Goal: Contribute content: Contribute content

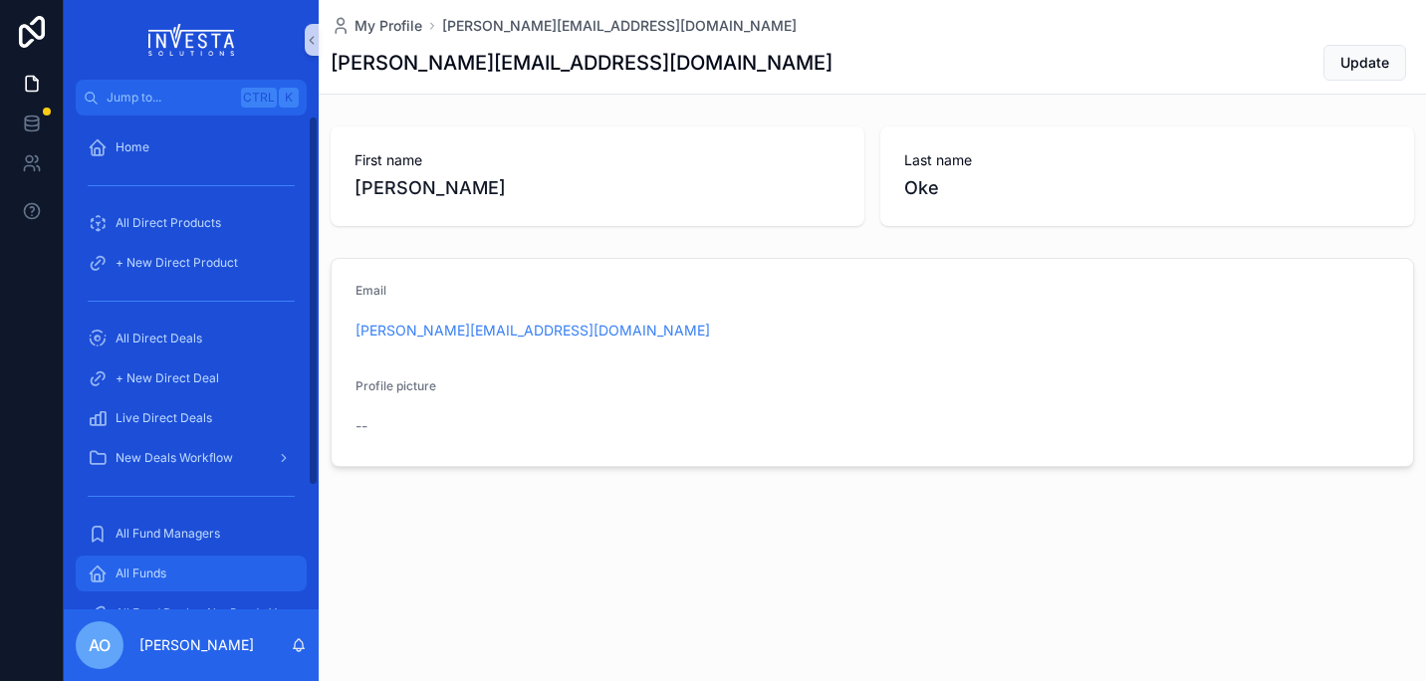
click at [179, 561] on div "All Funds" at bounding box center [191, 573] width 207 height 32
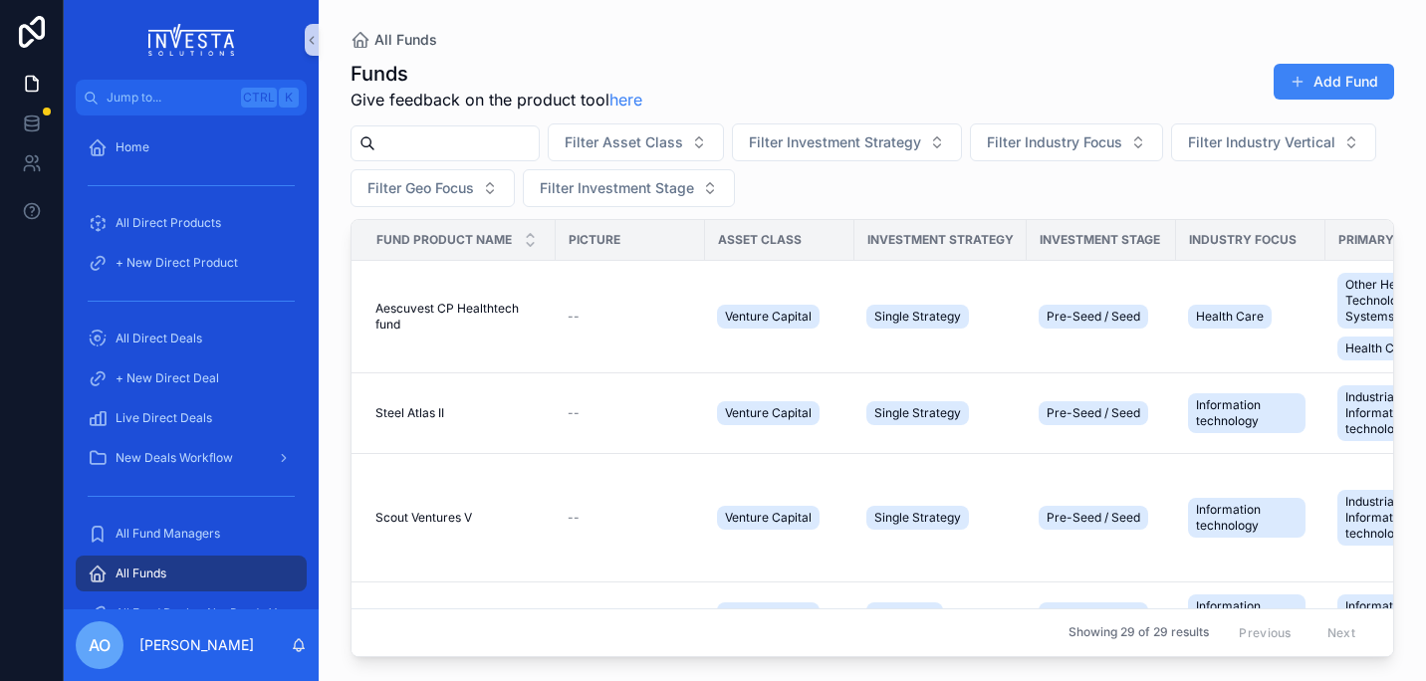
click at [478, 136] on input "scrollable content" at bounding box center [456, 143] width 163 height 28
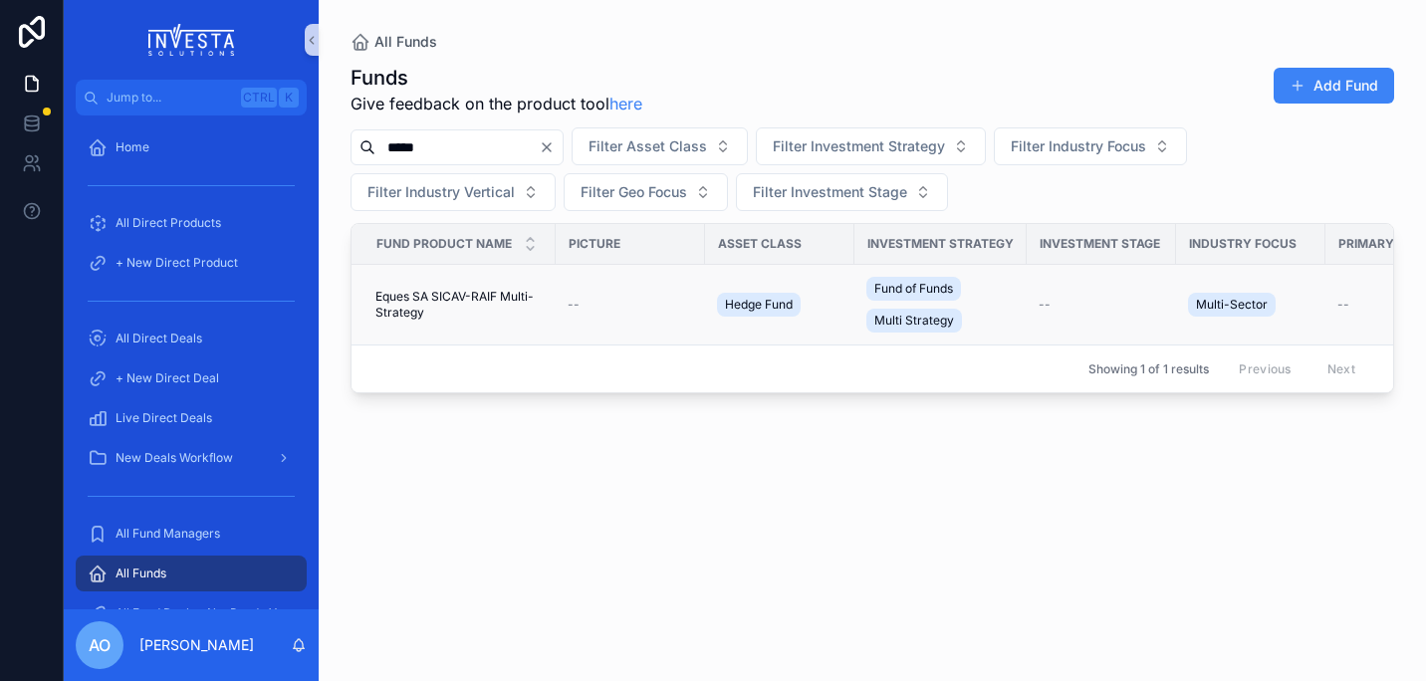
type input "*****"
click at [421, 296] on span "Eques SA SICAV-RAIF Multi-Strategy" at bounding box center [459, 305] width 168 height 32
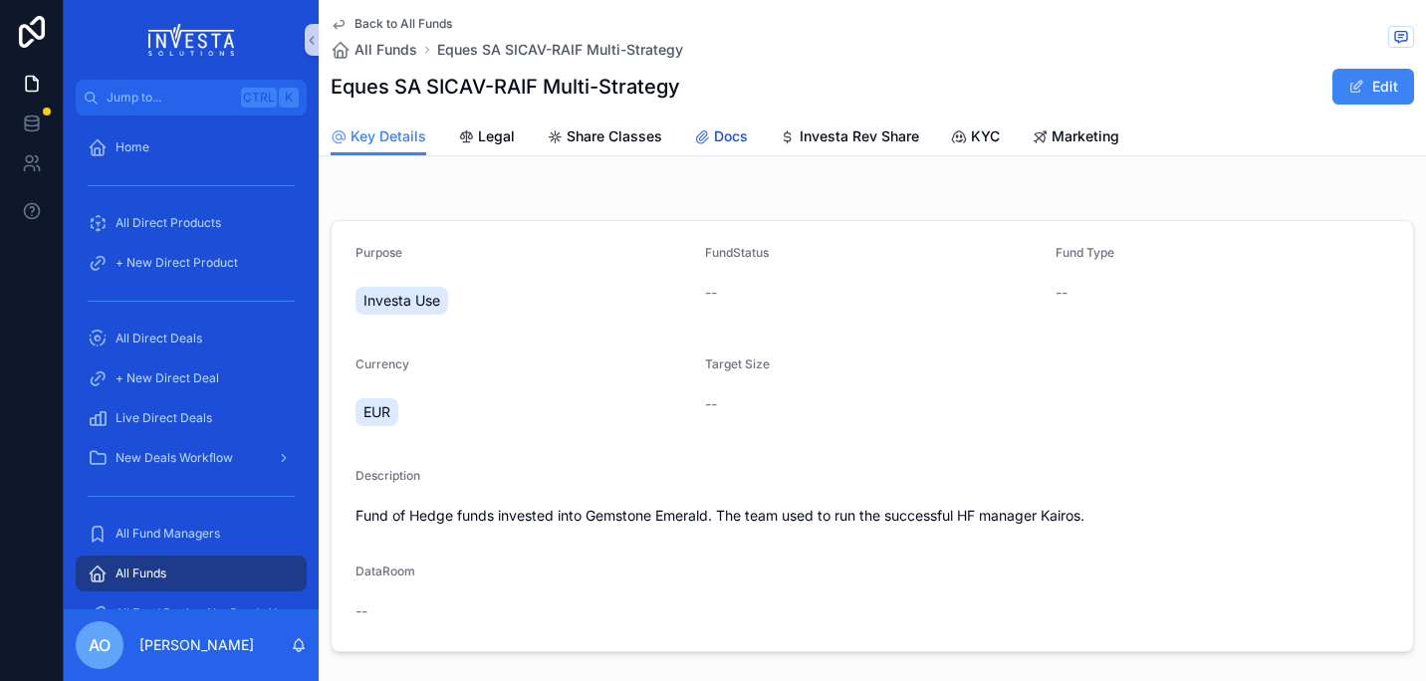
click at [727, 138] on span "Docs" at bounding box center [731, 136] width 34 height 20
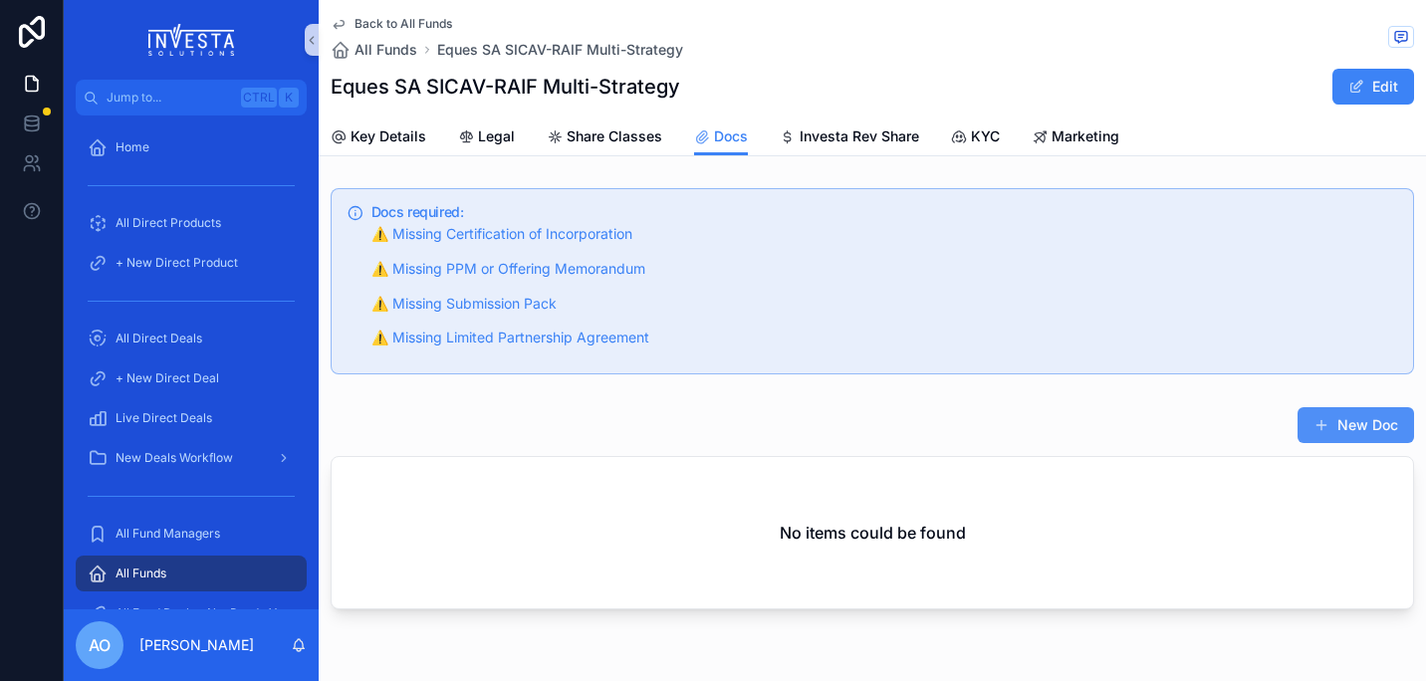
click at [1040, 426] on button "New Doc" at bounding box center [1355, 425] width 116 height 36
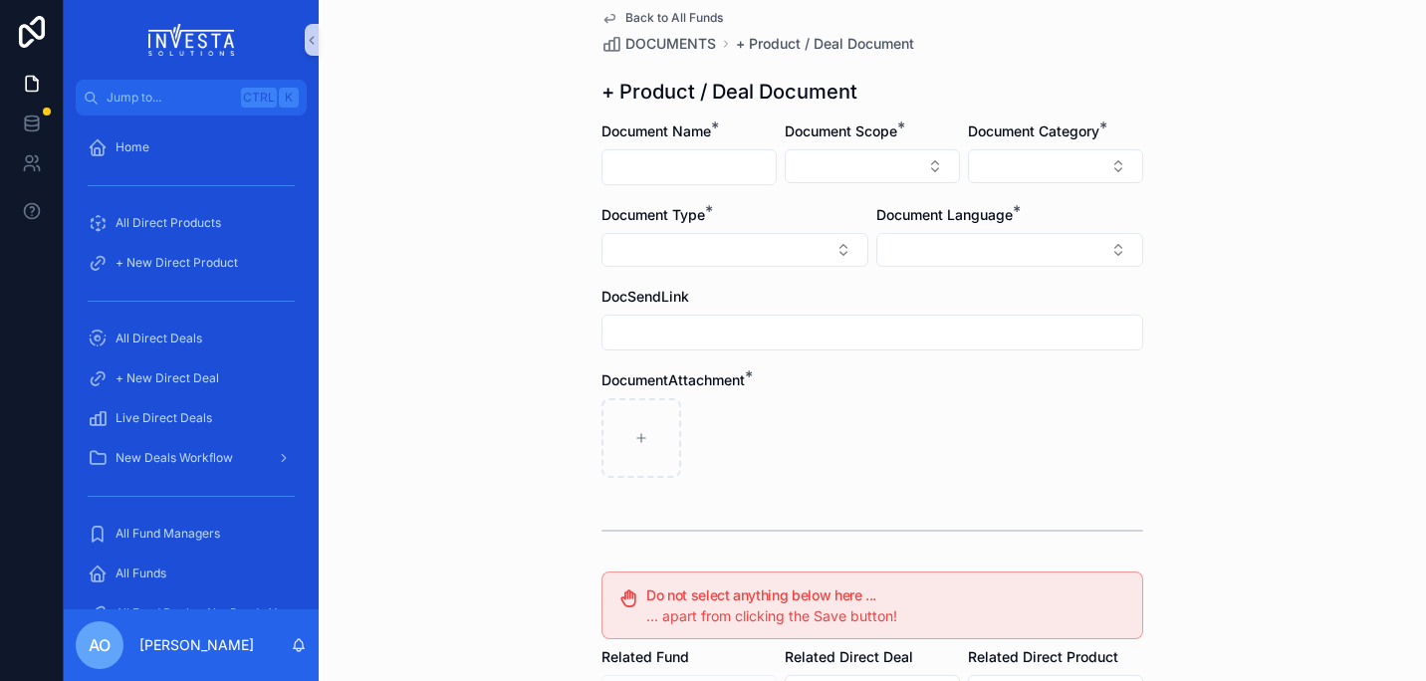
scroll to position [33, 0]
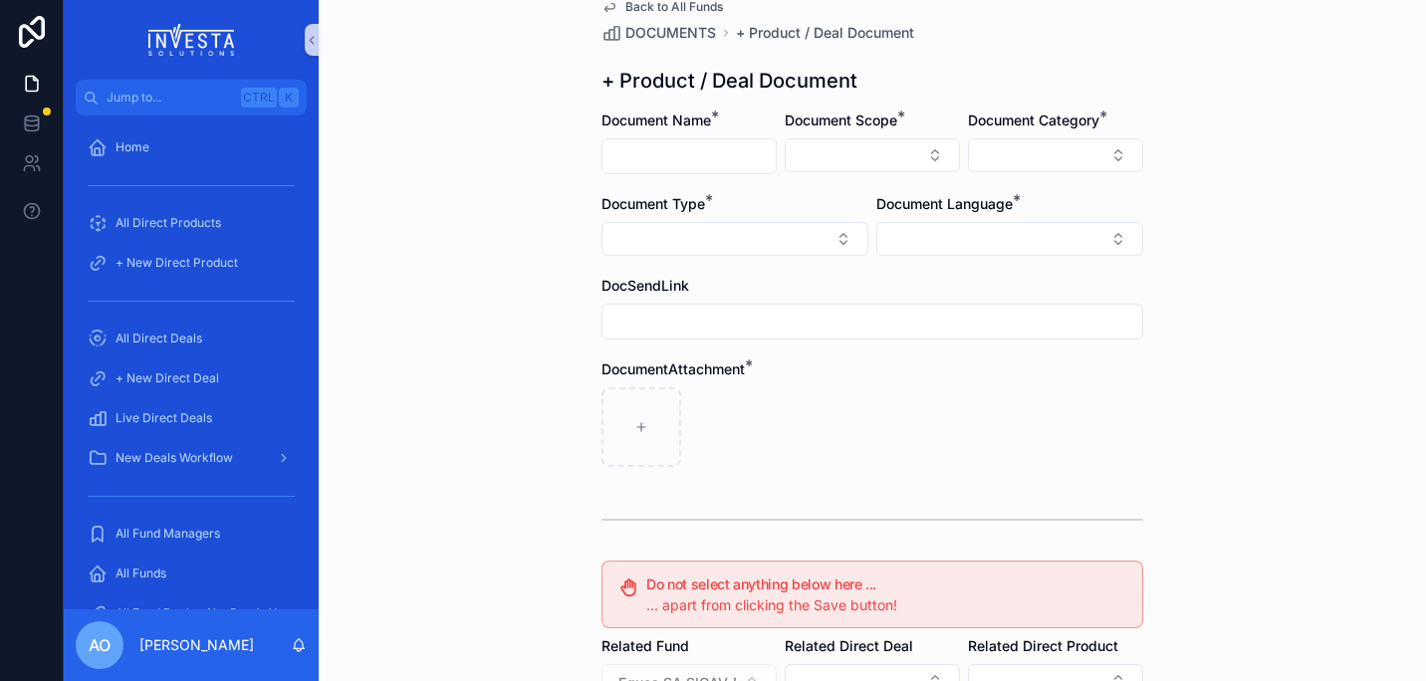
click at [705, 161] on input "scrollable content" at bounding box center [688, 156] width 173 height 28
type input "**********"
click at [925, 156] on button "Select Button" at bounding box center [871, 155] width 175 height 34
click at [1040, 154] on button "Select Button" at bounding box center [1055, 155] width 175 height 34
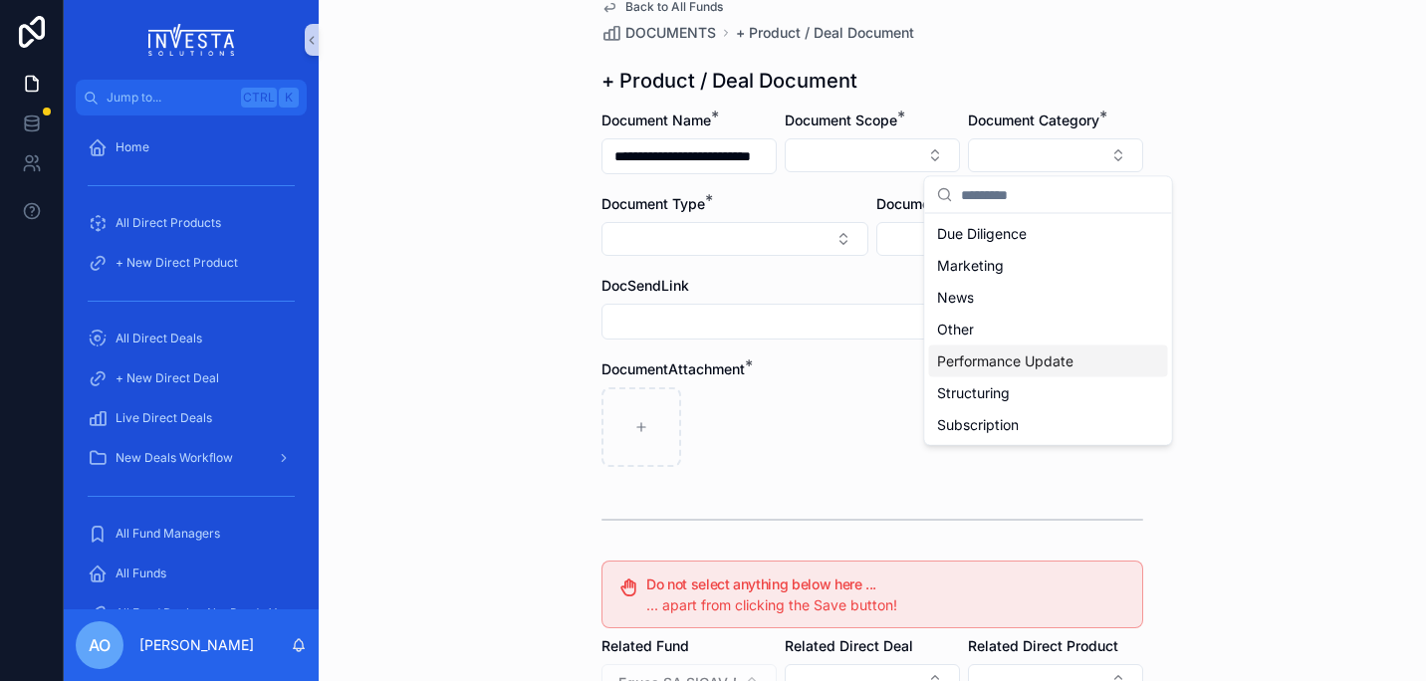
click at [1040, 360] on span "Performance Update" at bounding box center [1005, 361] width 136 height 20
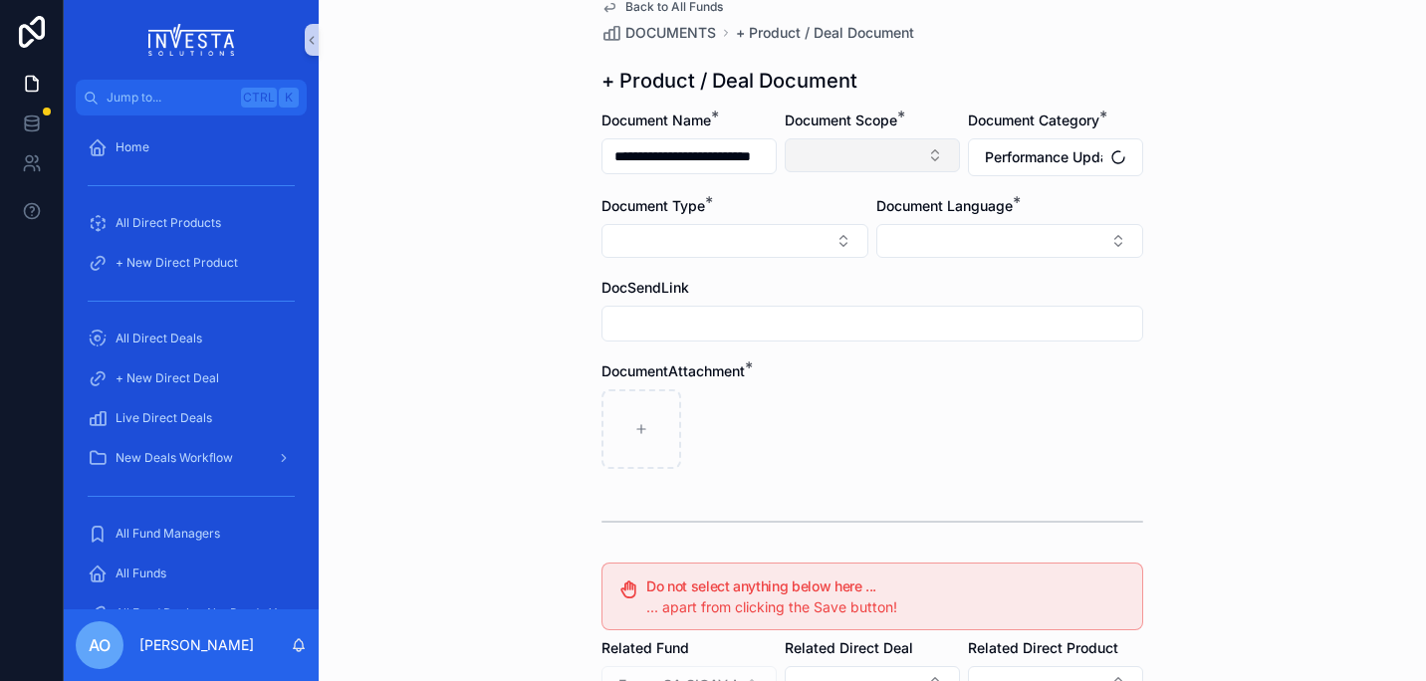
click at [925, 148] on button "Select Button" at bounding box center [871, 155] width 175 height 34
click at [859, 270] on div "Fund" at bounding box center [865, 266] width 239 height 32
click at [832, 234] on button "Select Button" at bounding box center [734, 241] width 267 height 34
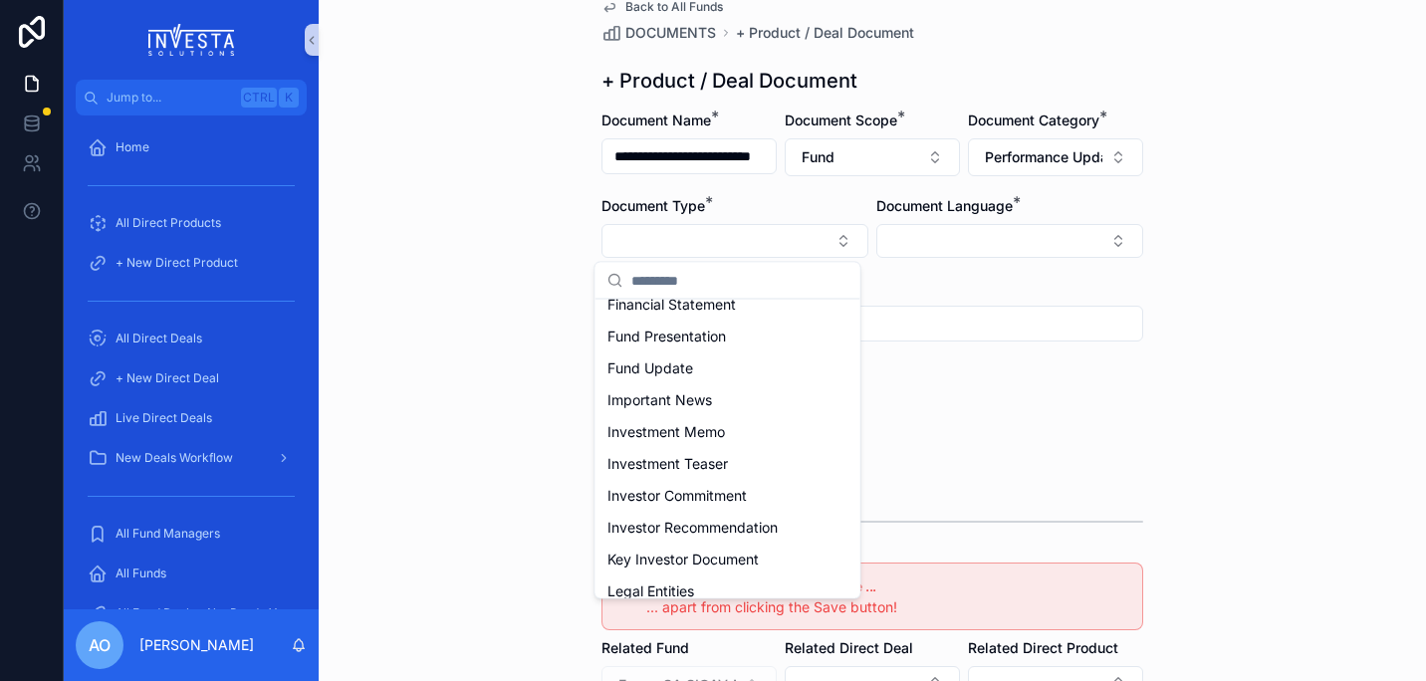
scroll to position [77, 0]
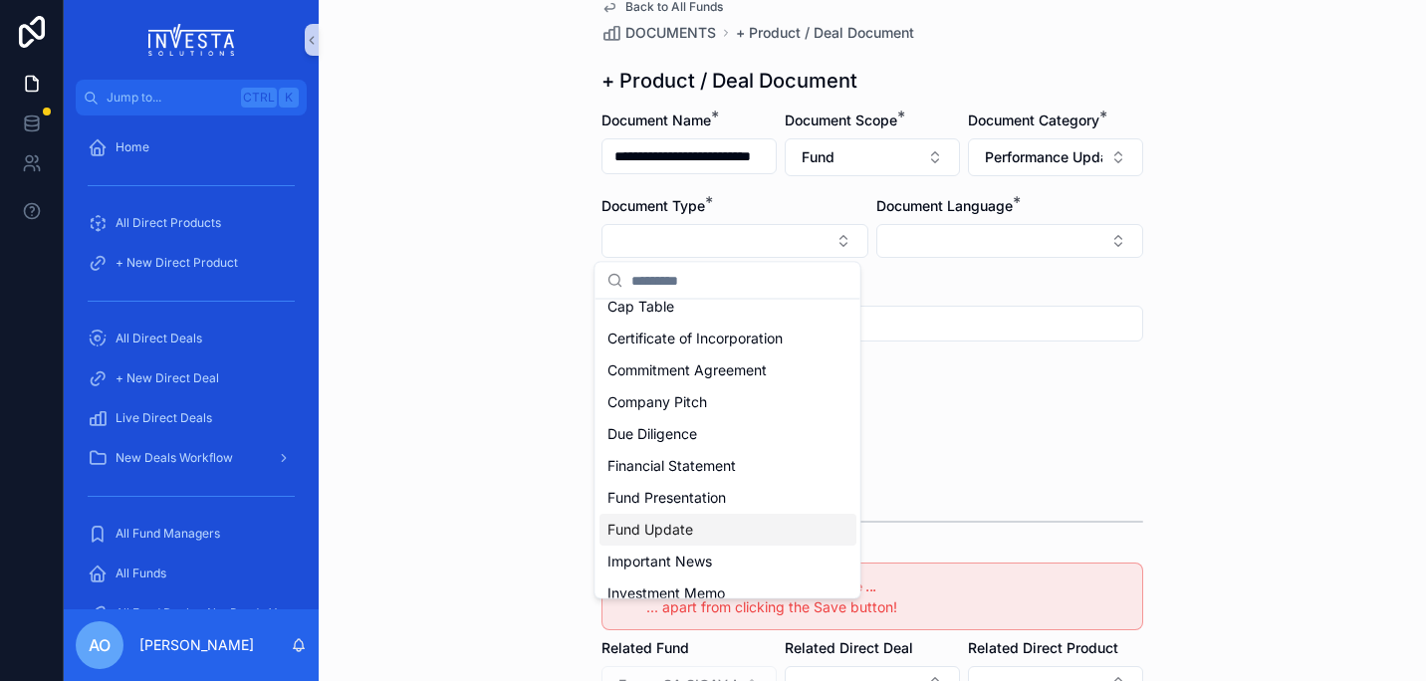
click at [666, 535] on span "Fund Update" at bounding box center [650, 530] width 86 height 20
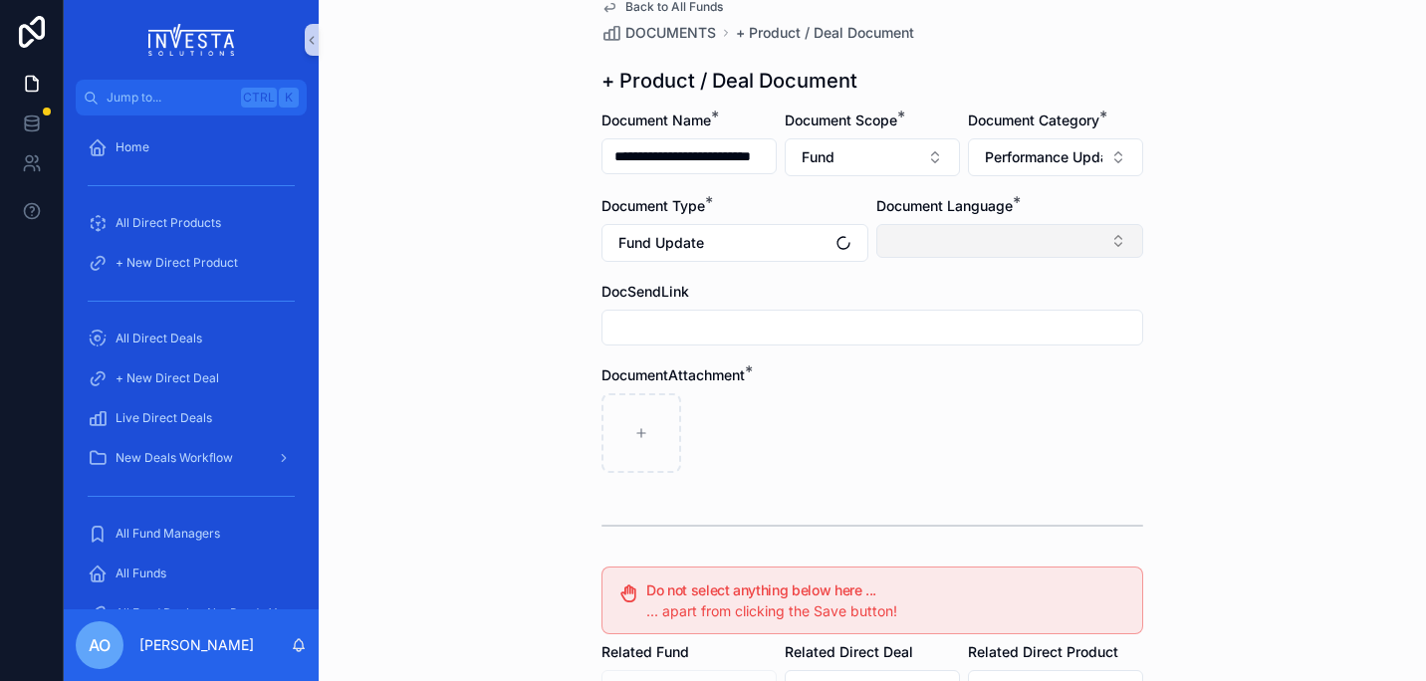
click at [1040, 237] on button "Select Button" at bounding box center [1009, 241] width 267 height 34
click at [954, 376] on div "English" at bounding box center [1002, 383] width 257 height 32
click at [854, 459] on div "scrollable content" at bounding box center [872, 435] width 542 height 80
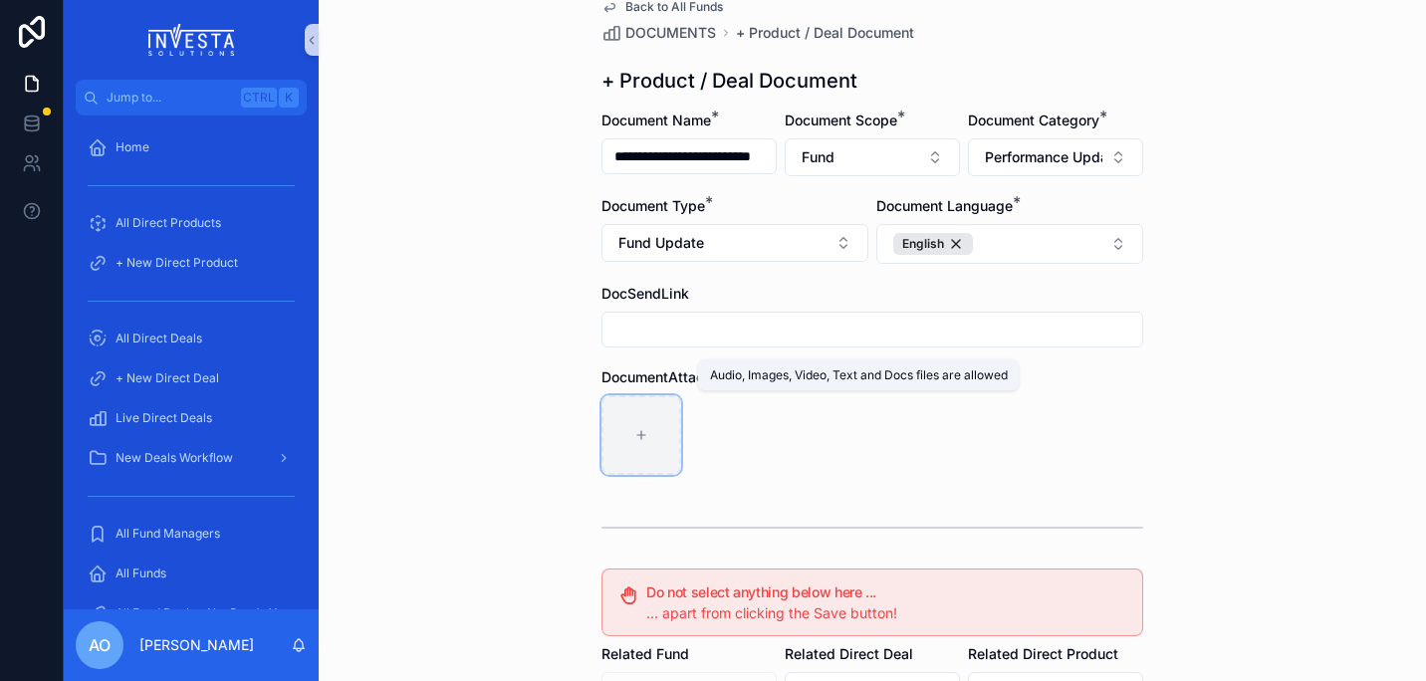
click at [634, 439] on icon "scrollable content" at bounding box center [641, 435] width 14 height 14
type input "**********"
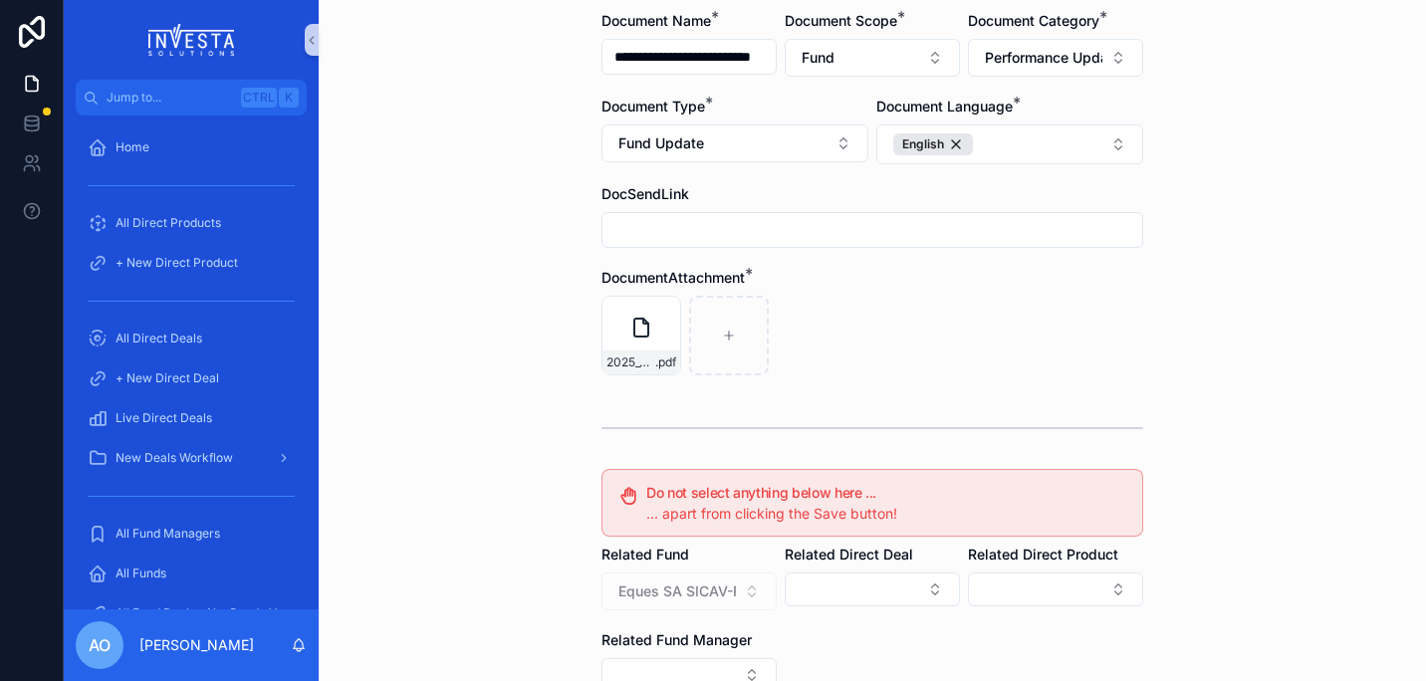
scroll to position [404, 0]
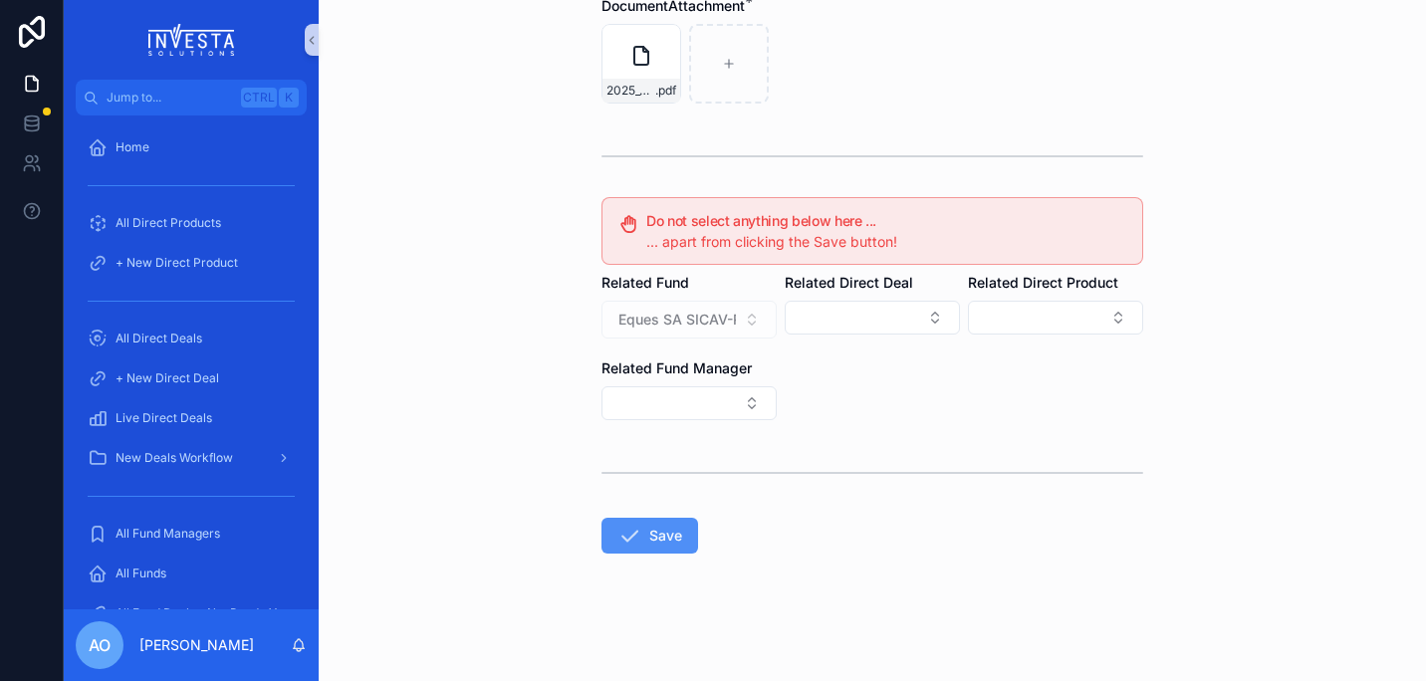
click at [646, 533] on button "Save" at bounding box center [649, 536] width 97 height 36
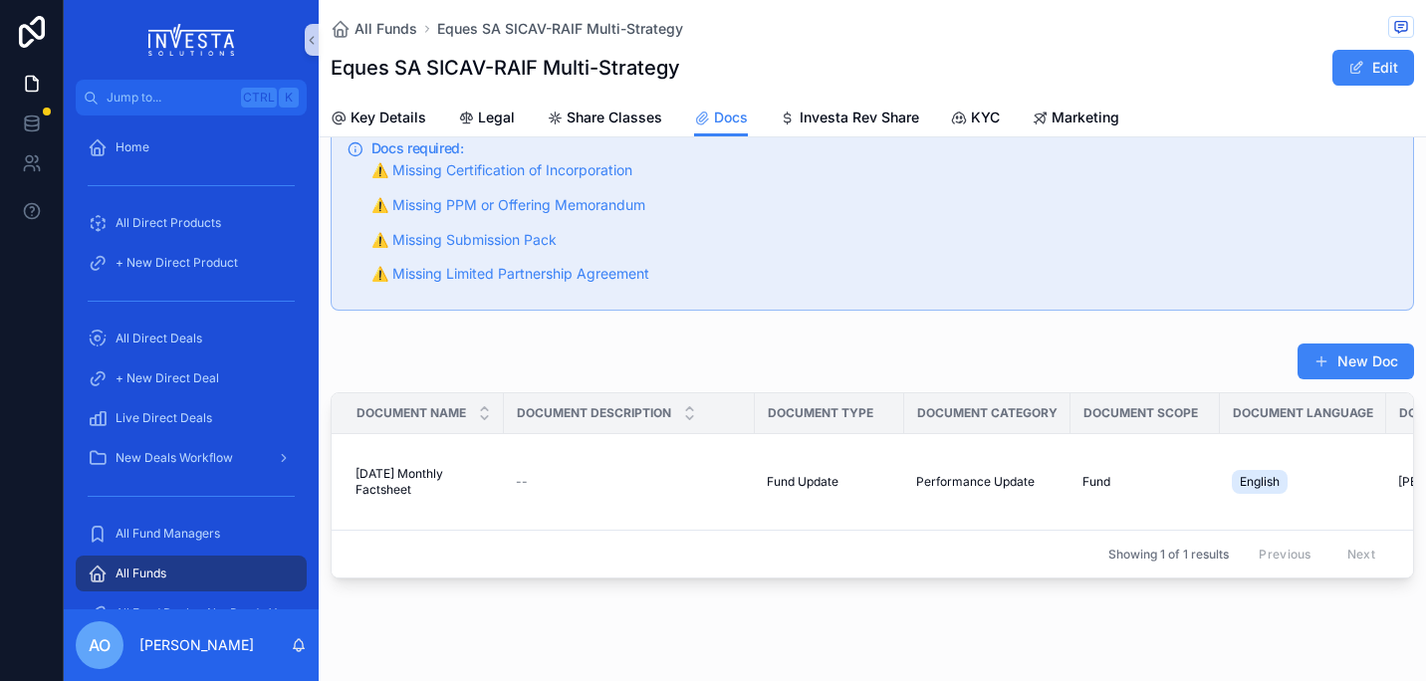
scroll to position [93, 0]
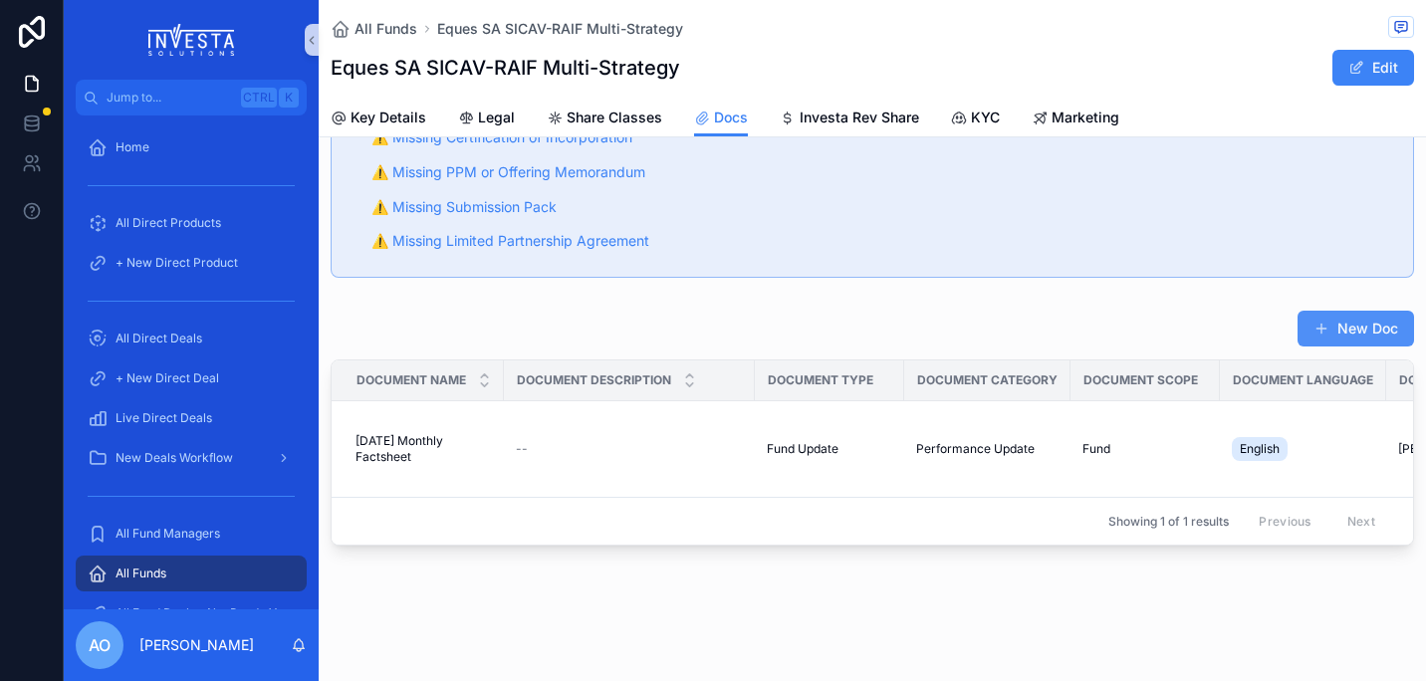
click at [1040, 316] on button "New Doc" at bounding box center [1355, 329] width 116 height 36
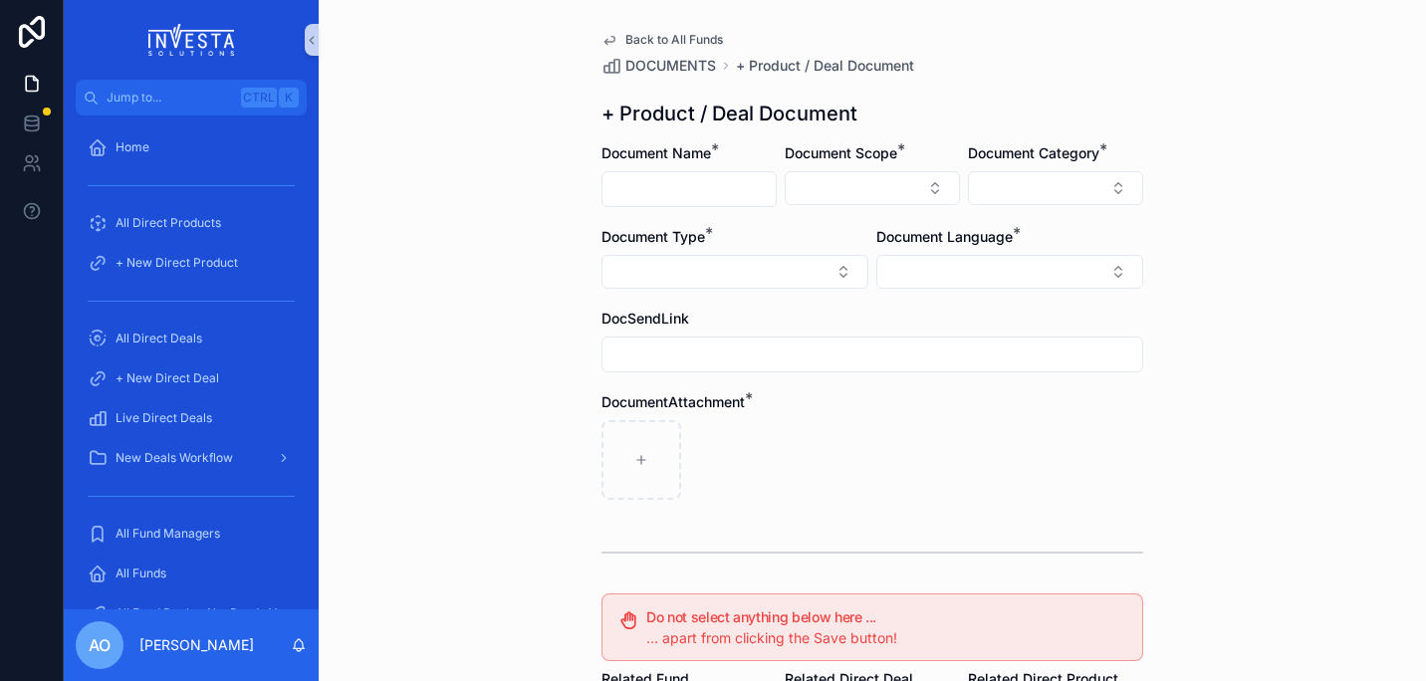
click at [671, 170] on div "Document Name *" at bounding box center [688, 175] width 175 height 64
click at [687, 191] on input "scrollable content" at bounding box center [688, 189] width 173 height 28
type input "**********"
click at [934, 192] on button "Select Button" at bounding box center [871, 188] width 175 height 34
click at [841, 306] on div "Fund" at bounding box center [865, 299] width 239 height 32
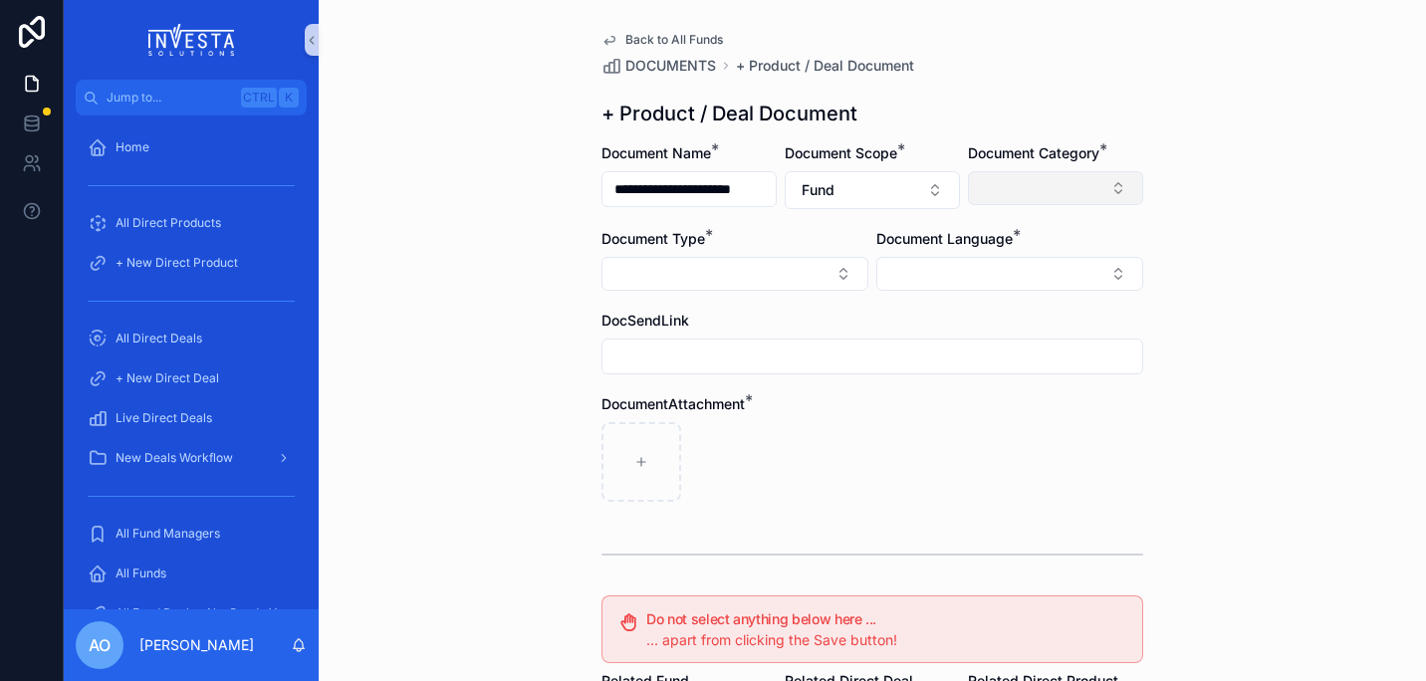
click at [1040, 187] on button "Select Button" at bounding box center [1055, 188] width 175 height 34
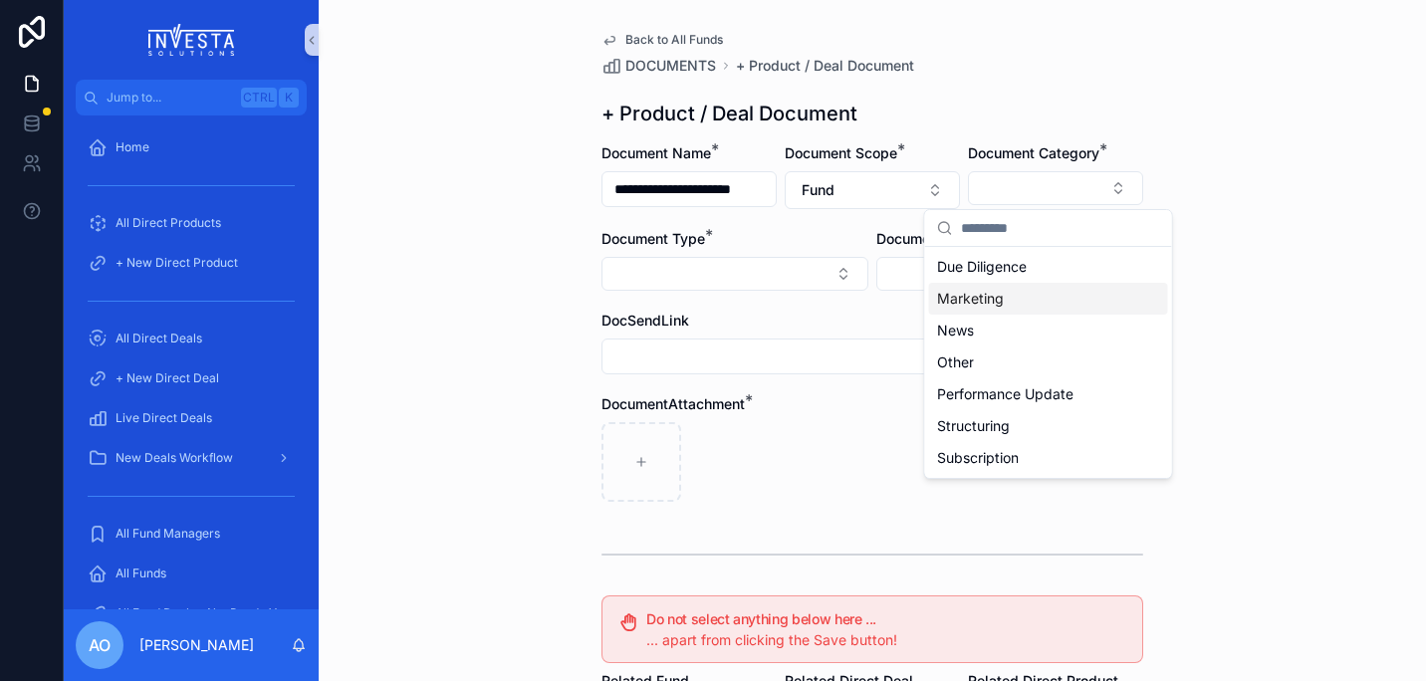
click at [1009, 306] on div "Marketing" at bounding box center [1048, 299] width 239 height 32
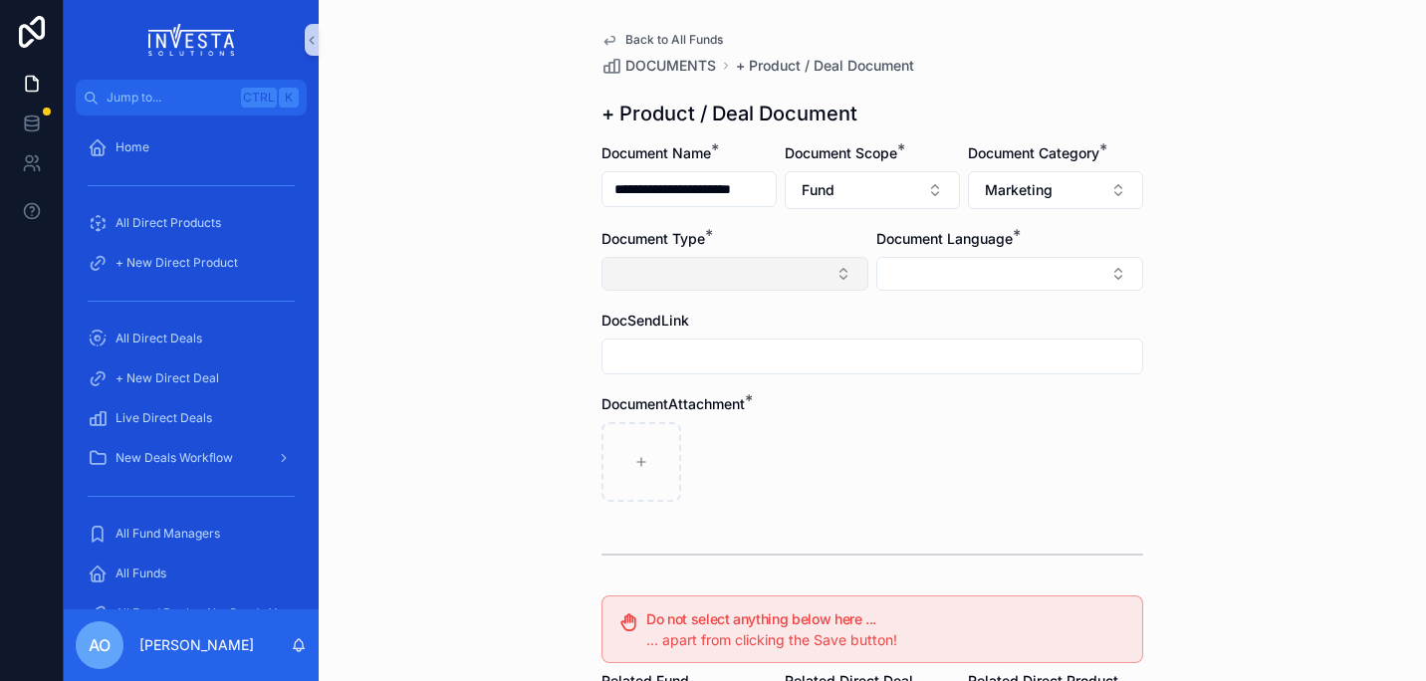
click at [846, 278] on button "Select Button" at bounding box center [734, 274] width 267 height 34
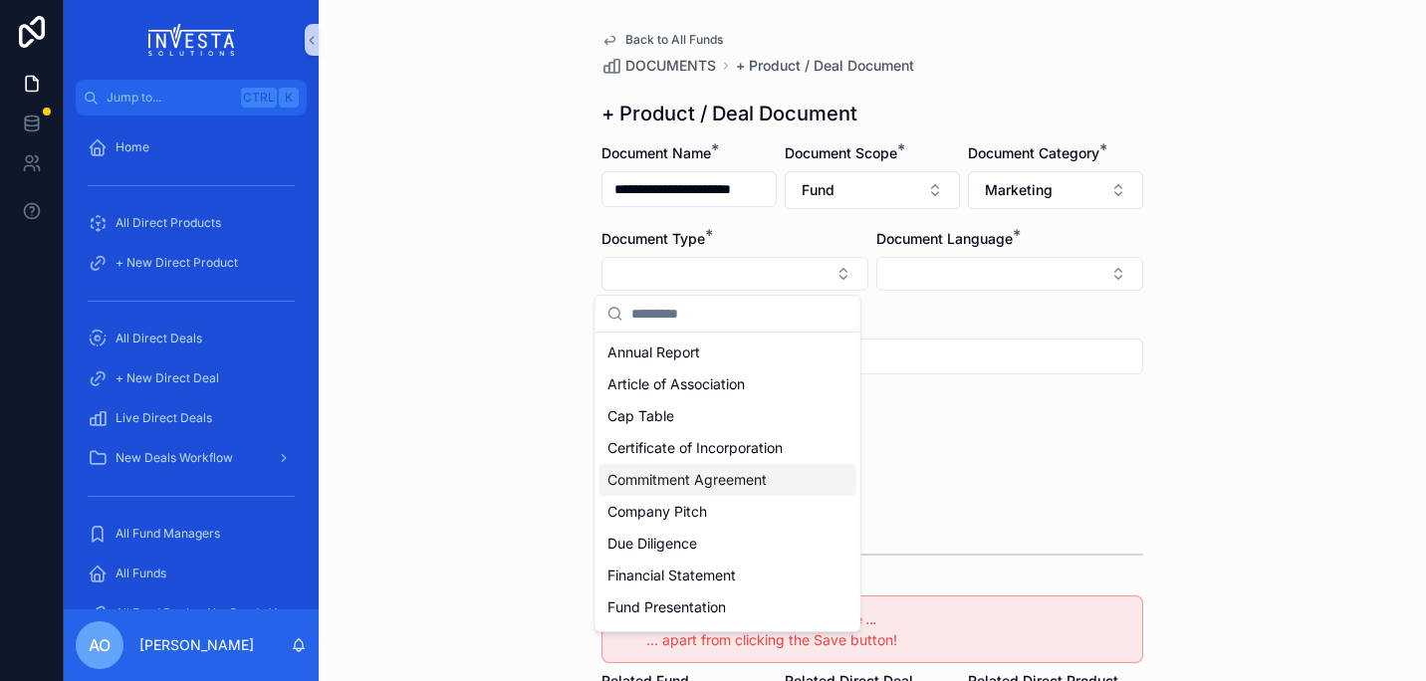
scroll to position [102, 0]
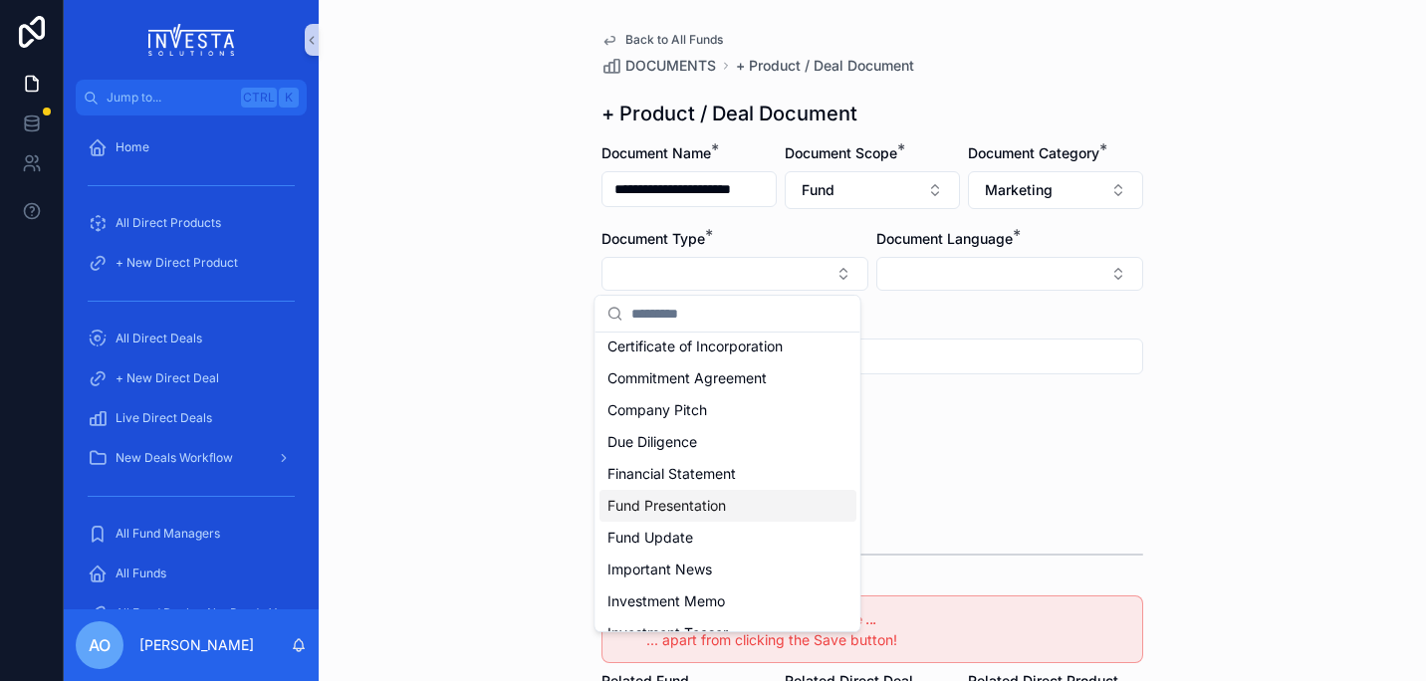
click at [720, 509] on span "Fund Presentation" at bounding box center [666, 506] width 118 height 20
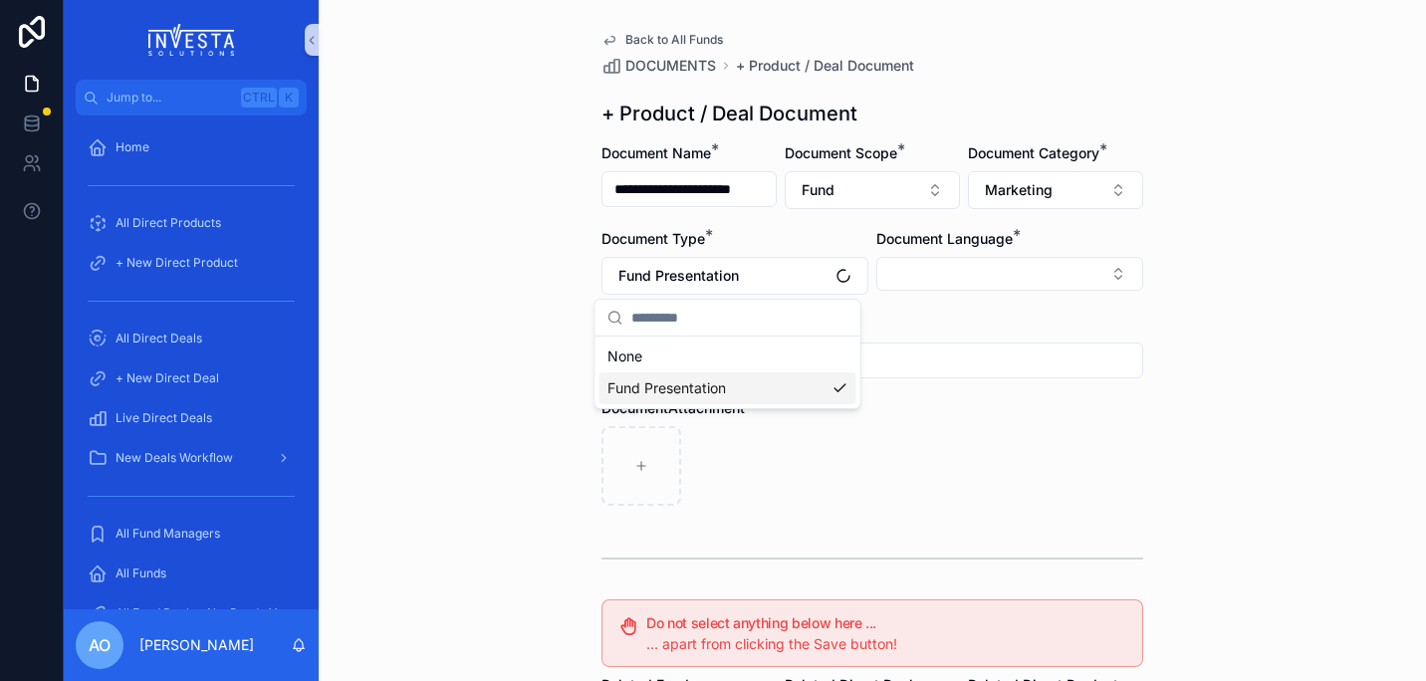
scroll to position [0, 0]
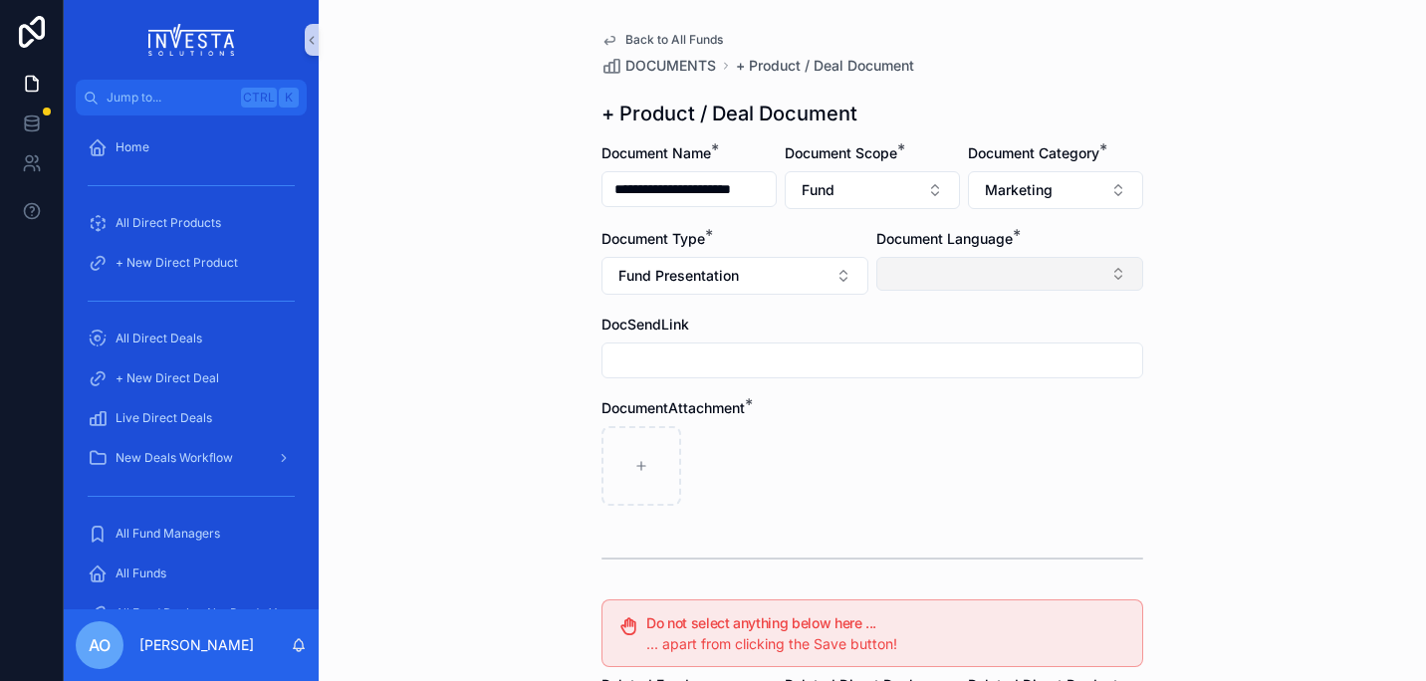
click at [1040, 276] on button "Select Button" at bounding box center [1009, 274] width 267 height 34
click at [968, 406] on div "English" at bounding box center [1002, 416] width 257 height 32
click at [802, 507] on div "scrollable content" at bounding box center [872, 468] width 542 height 80
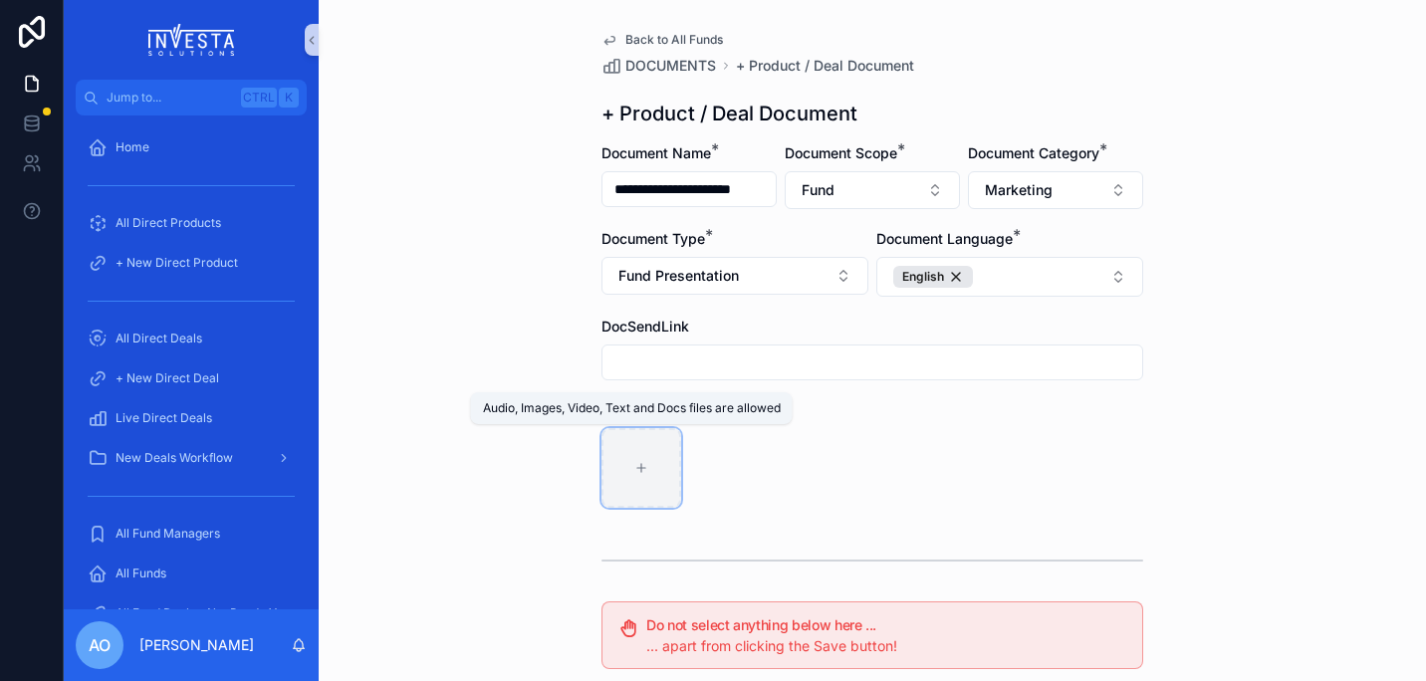
click at [635, 465] on icon "scrollable content" at bounding box center [641, 468] width 14 height 14
type input "**********"
click at [634, 466] on icon "scrollable content" at bounding box center [641, 460] width 24 height 24
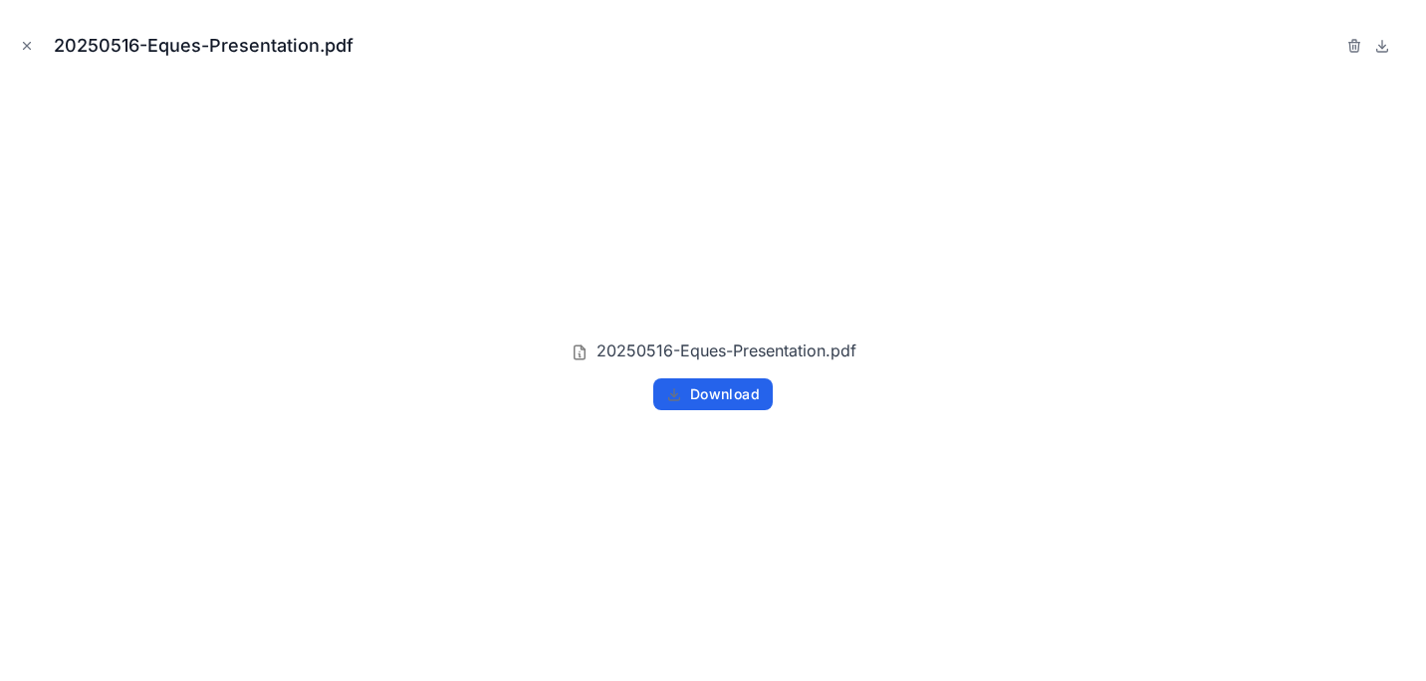
click at [722, 386] on span "Download" at bounding box center [725, 394] width 70 height 18
